Goal: Find specific page/section: Find specific page/section

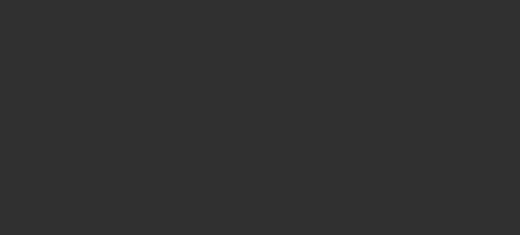
select select "10"
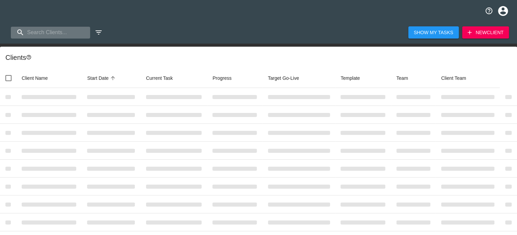
click at [54, 29] on input "search" at bounding box center [50, 33] width 79 height 12
click at [53, 29] on input "search" at bounding box center [47, 33] width 73 height 12
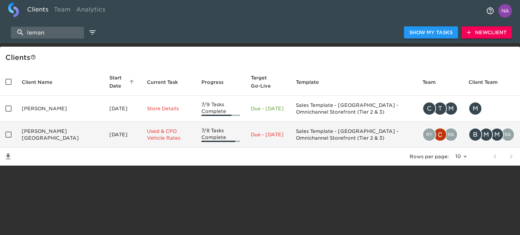
type input "leman"
click at [57, 131] on td "[PERSON_NAME][GEOGRAPHIC_DATA]" at bounding box center [60, 135] width 88 height 26
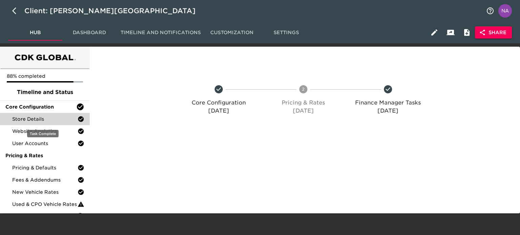
click at [43, 114] on div "Store Details" at bounding box center [45, 119] width 90 height 12
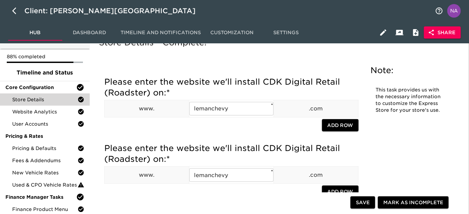
scroll to position [30, 0]
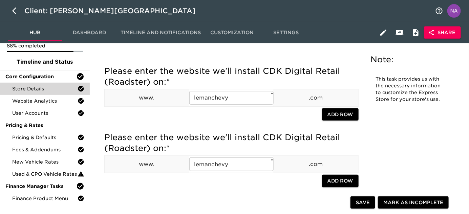
click at [204, 122] on div "Please enter the website we'll install CDK Digital Retail (Roadster) on: * www.…" at bounding box center [231, 95] width 254 height 66
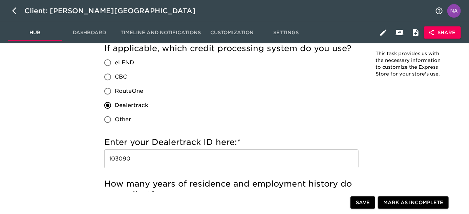
scroll to position [808, 0]
click at [155, 166] on input "103090" at bounding box center [231, 158] width 254 height 19
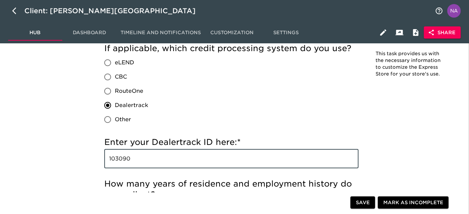
click at [155, 166] on input "103090" at bounding box center [231, 158] width 254 height 19
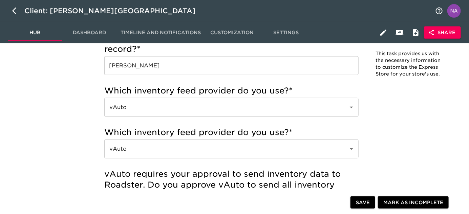
scroll to position [1101, 0]
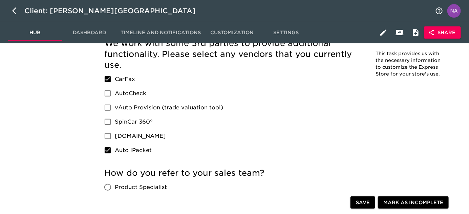
click at [339, 148] on div "We work with some 3rd parties to provide additional functionality. Please selec…" at bounding box center [231, 98] width 254 height 120
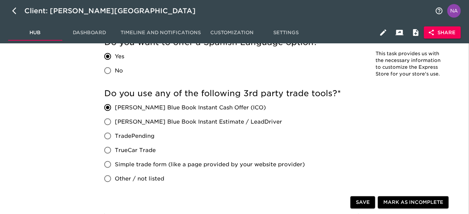
scroll to position [1166, 0]
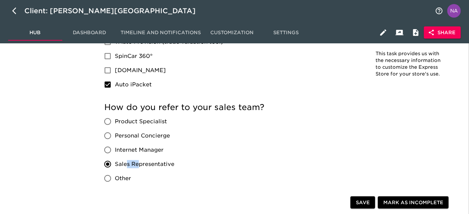
drag, startPoint x: 128, startPoint y: 165, endPoint x: 124, endPoint y: 164, distance: 3.8
click at [126, 165] on span "Sales Representative" at bounding box center [145, 164] width 60 height 8
click at [119, 164] on span "Sales Representative" at bounding box center [145, 164] width 60 height 8
click at [115, 164] on input "Sales Representative" at bounding box center [108, 164] width 14 height 14
click at [118, 164] on span "Sales Representative" at bounding box center [145, 164] width 60 height 8
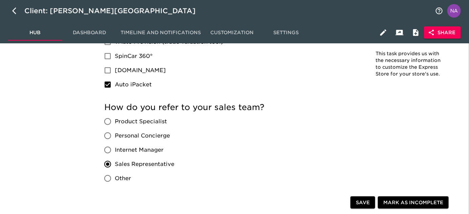
click at [115, 164] on input "Sales Representative" at bounding box center [108, 164] width 14 height 14
drag, startPoint x: 122, startPoint y: 164, endPoint x: 165, endPoint y: 164, distance: 43.0
click at [165, 164] on span "Sales Representative" at bounding box center [145, 164] width 60 height 8
copy span "ales Representat"
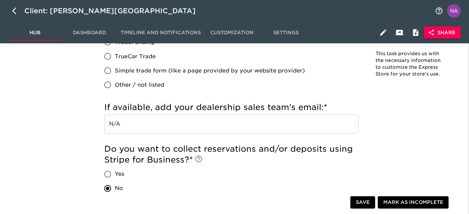
scroll to position [542, 0]
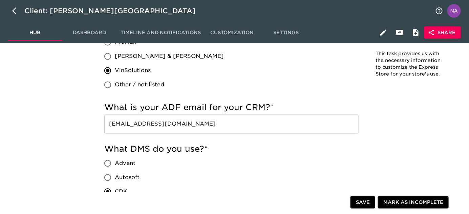
click at [226, 123] on input "[EMAIL_ADDRESS][DOMAIN_NAME]" at bounding box center [231, 123] width 254 height 19
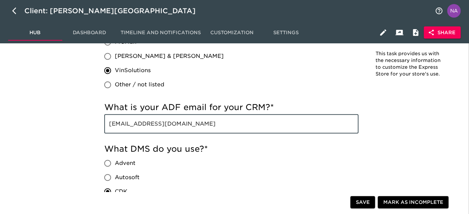
click at [226, 123] on input "[EMAIL_ADDRESS][DOMAIN_NAME]" at bounding box center [231, 123] width 254 height 19
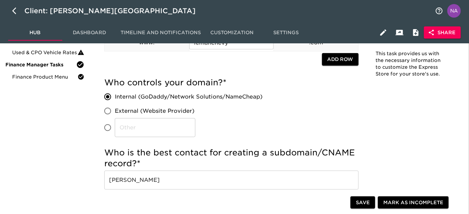
scroll to position [0, 0]
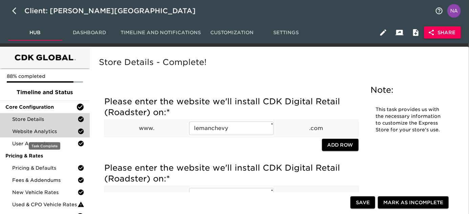
click at [47, 130] on span "Website Analytics" at bounding box center [44, 131] width 65 height 7
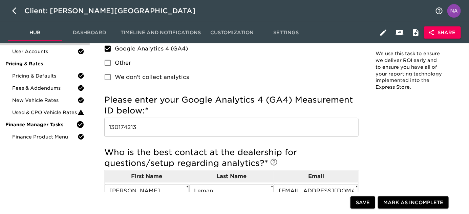
scroll to position [123, 0]
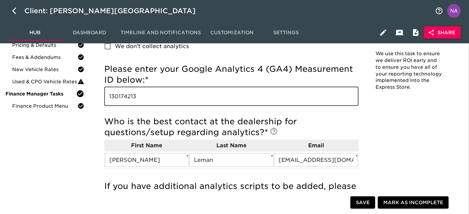
click at [182, 92] on input "130174213" at bounding box center [231, 96] width 254 height 19
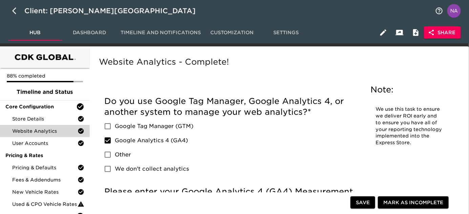
scroll to position [0, 0]
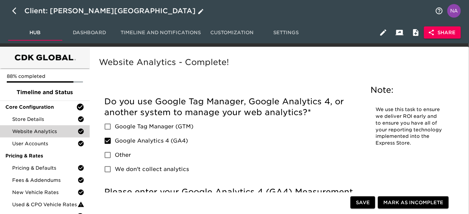
click at [50, 10] on div "Client: [PERSON_NAME][GEOGRAPHIC_DATA]" at bounding box center [114, 10] width 181 height 11
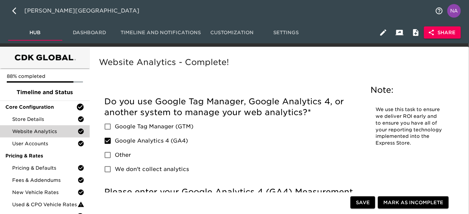
drag, startPoint x: 50, startPoint y: 10, endPoint x: 96, endPoint y: 9, distance: 46.8
click at [96, 9] on input "[PERSON_NAME][GEOGRAPHIC_DATA]" at bounding box center [227, 10] width 407 height 11
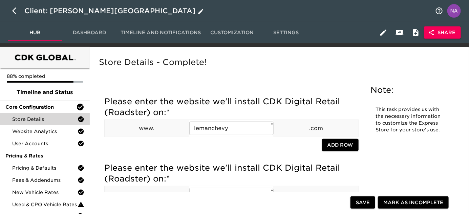
click at [15, 12] on icon "button" at bounding box center [14, 10] width 4 height 7
select select "10"
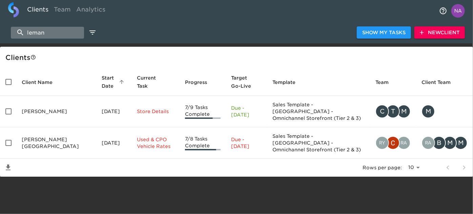
click at [50, 35] on input "leman" at bounding box center [47, 33] width 73 height 12
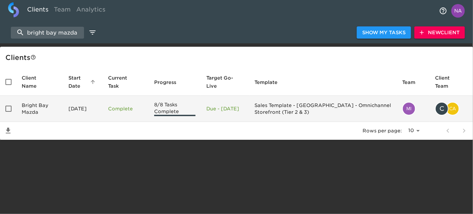
type input "bright bay mazda"
click at [40, 116] on td "Bright Bay Mazda" at bounding box center [39, 109] width 47 height 26
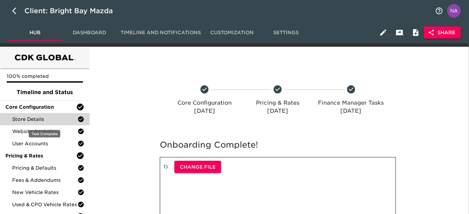
click at [41, 117] on span "Store Details" at bounding box center [44, 119] width 65 height 7
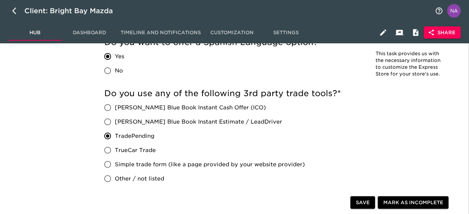
scroll to position [507, 0]
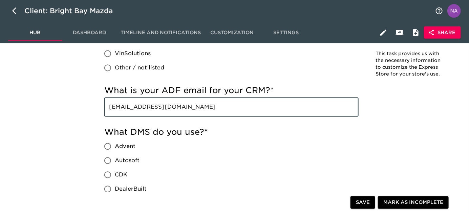
click at [255, 112] on input "[EMAIL_ADDRESS][DOMAIN_NAME]" at bounding box center [231, 107] width 254 height 19
click at [258, 112] on input "[EMAIL_ADDRESS][DOMAIN_NAME]" at bounding box center [231, 107] width 254 height 19
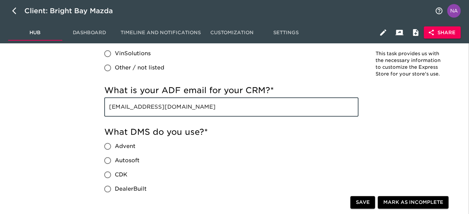
click at [258, 112] on input "[EMAIL_ADDRESS][DOMAIN_NAME]" at bounding box center [231, 107] width 254 height 19
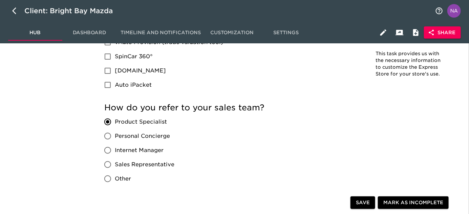
scroll to position [1377, 0]
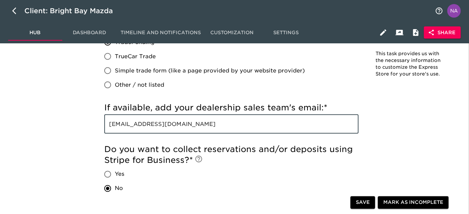
click at [199, 125] on input "[EMAIL_ADDRESS][DOMAIN_NAME]" at bounding box center [231, 124] width 254 height 19
click at [200, 125] on input "[EMAIL_ADDRESS][DOMAIN_NAME]" at bounding box center [231, 124] width 254 height 19
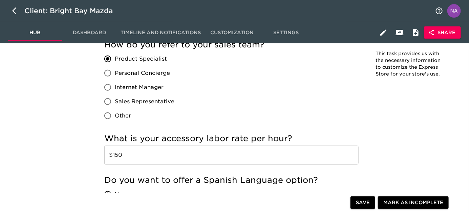
scroll to position [1146, 0]
click at [12, 9] on icon "button" at bounding box center [16, 11] width 8 height 8
select select "10"
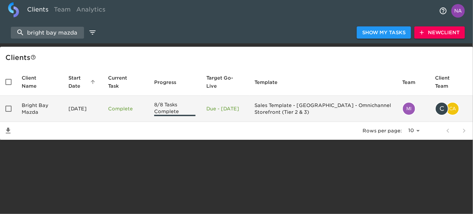
click at [93, 111] on td "[DATE]" at bounding box center [83, 109] width 40 height 26
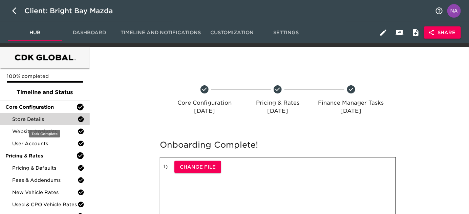
click at [35, 121] on span "Store Details" at bounding box center [44, 119] width 65 height 7
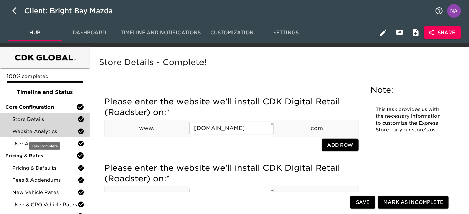
click at [41, 131] on span "Website Analytics" at bounding box center [44, 131] width 65 height 7
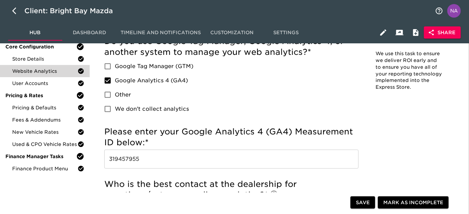
scroll to position [92, 0]
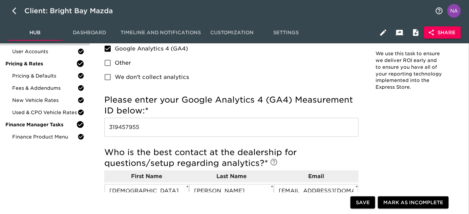
click at [171, 125] on input "319457955" at bounding box center [231, 127] width 254 height 19
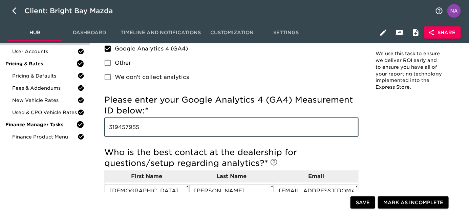
click at [171, 125] on input "319457955" at bounding box center [231, 127] width 254 height 19
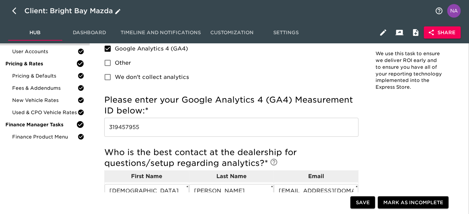
click at [14, 11] on icon "button" at bounding box center [16, 11] width 8 height 8
select select "10"
